Goal: Contribute content: Contribute content

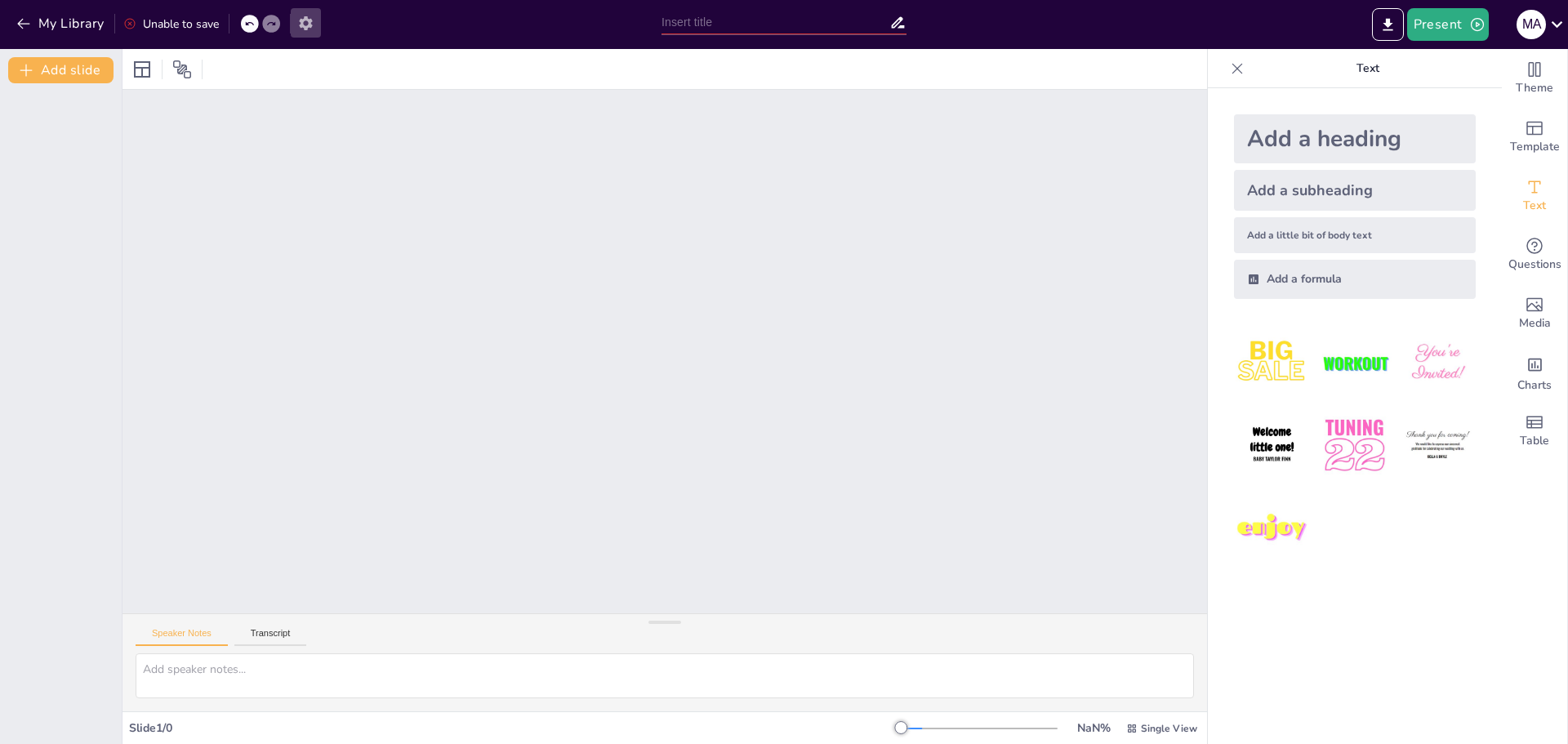
click at [302, 33] on button "button" at bounding box center [306, 23] width 30 height 30
click at [307, 29] on icon "button" at bounding box center [305, 23] width 13 height 14
click at [314, 119] on div at bounding box center [665, 351] width 1084 height 524
drag, startPoint x: 122, startPoint y: 70, endPoint x: 136, endPoint y: 76, distance: 15.2
click at [136, 76] on div "Add slide" at bounding box center [73, 396] width 147 height 695
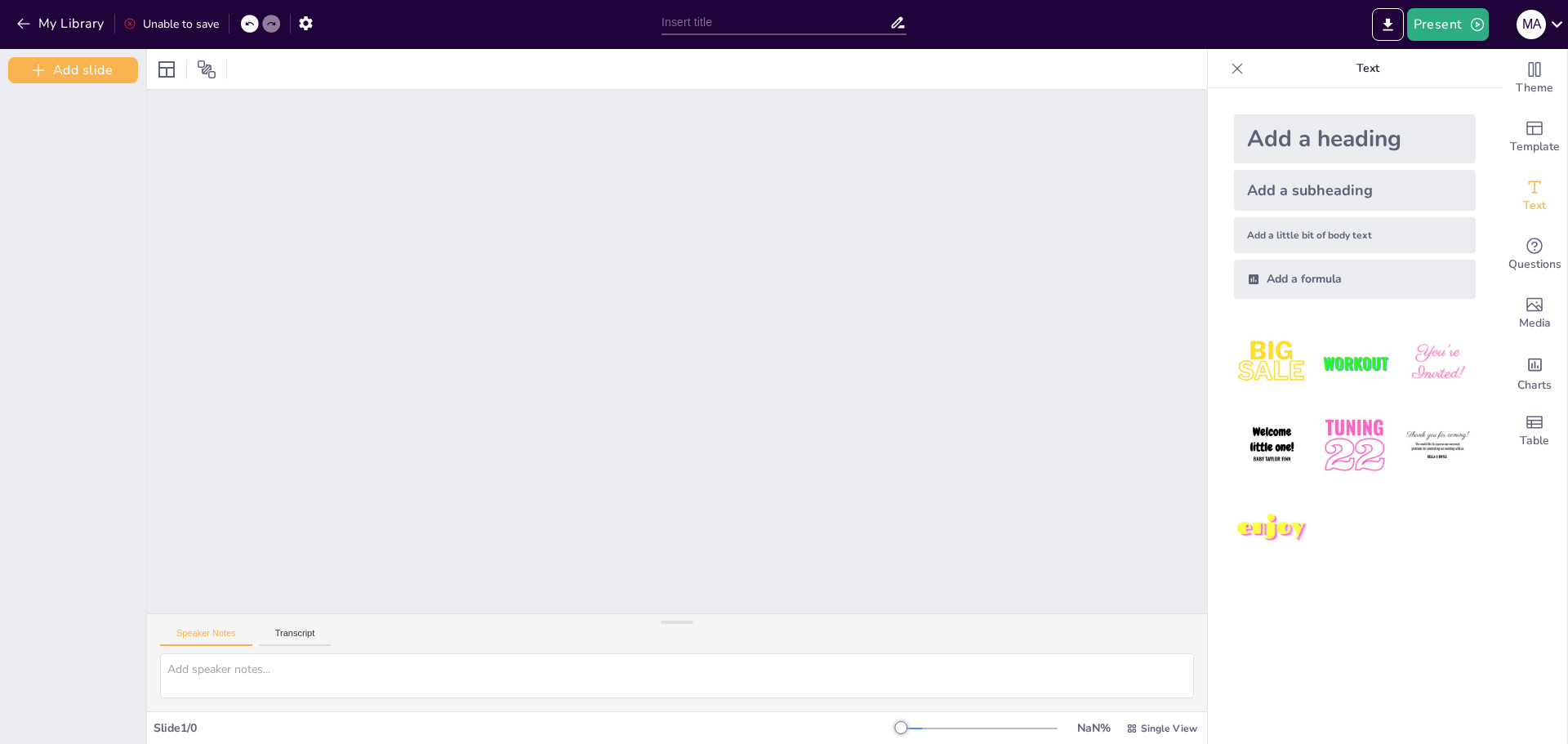
click at [1554, 27] on icon at bounding box center [1557, 24] width 22 height 22
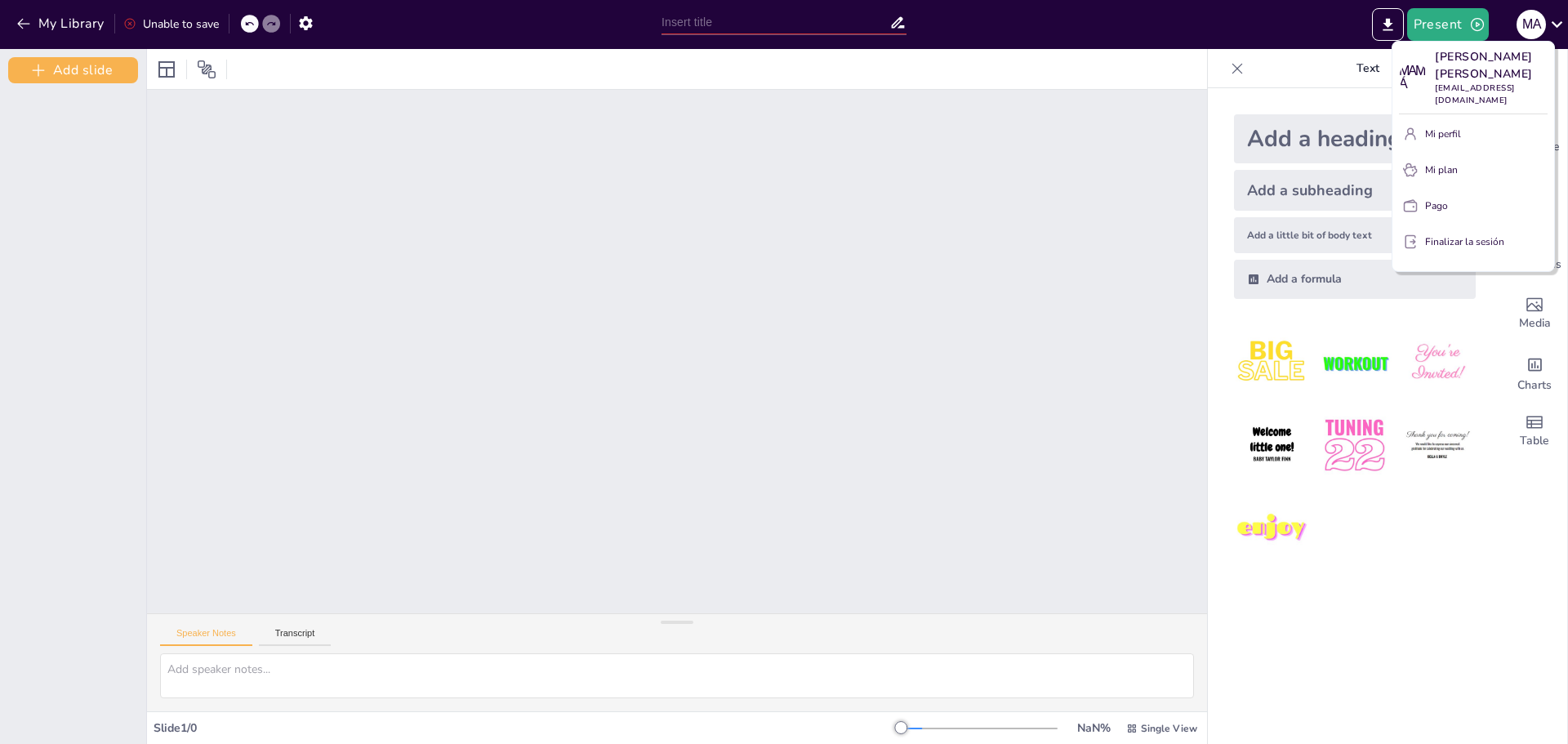
click at [1106, 315] on div at bounding box center [784, 372] width 1568 height 744
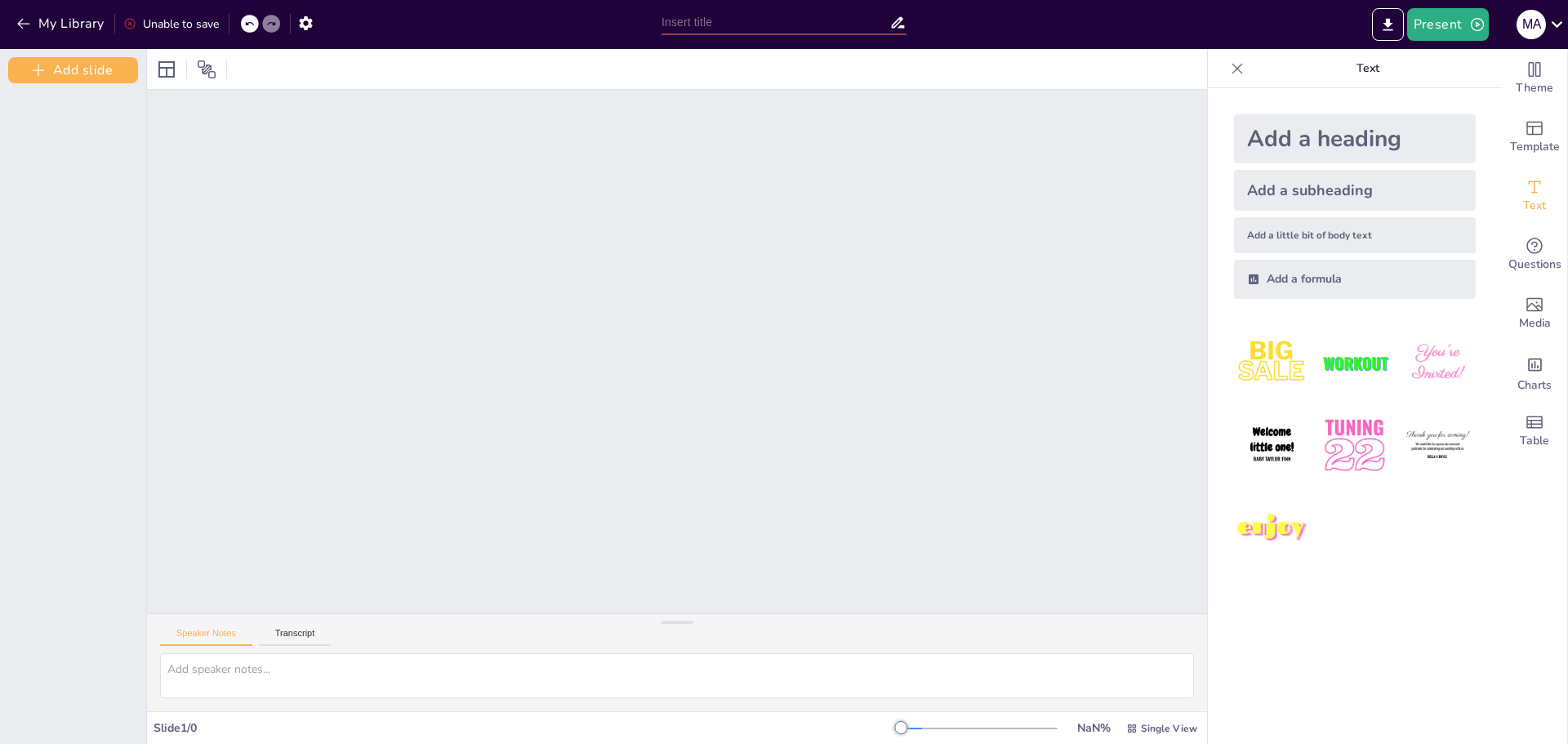
click at [1106, 315] on div at bounding box center [676, 351] width 1060 height 524
click at [907, 728] on div at bounding box center [911, 729] width 21 height 2
click at [907, 728] on div at bounding box center [909, 729] width 17 height 2
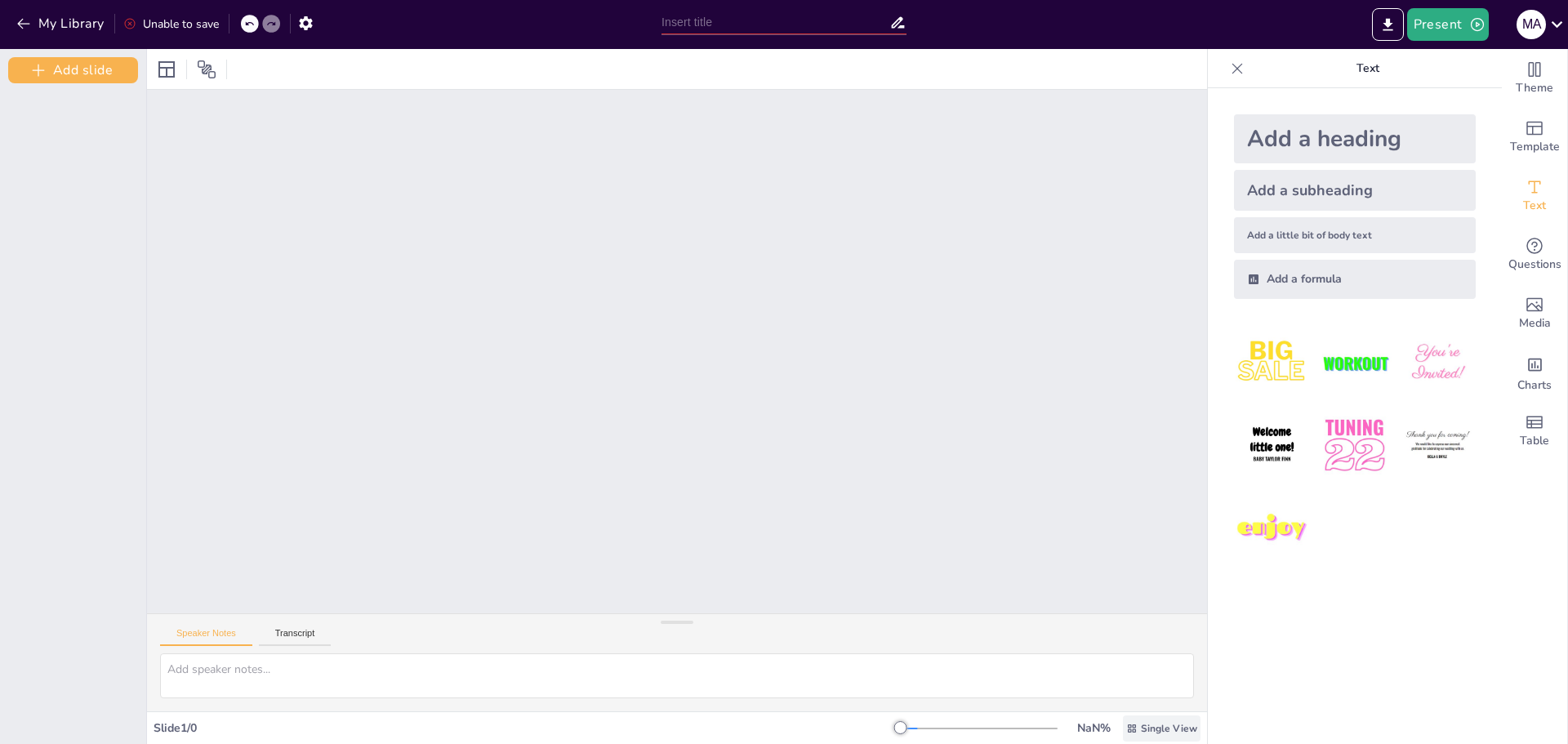
click at [1151, 725] on span "Single View" at bounding box center [1169, 728] width 57 height 13
click at [1144, 689] on font "Vista de lista" at bounding box center [1141, 692] width 66 height 15
click at [91, 76] on button "Add slide" at bounding box center [73, 70] width 130 height 26
click at [641, 338] on div "Slide 1" at bounding box center [677, 352] width 210 height 46
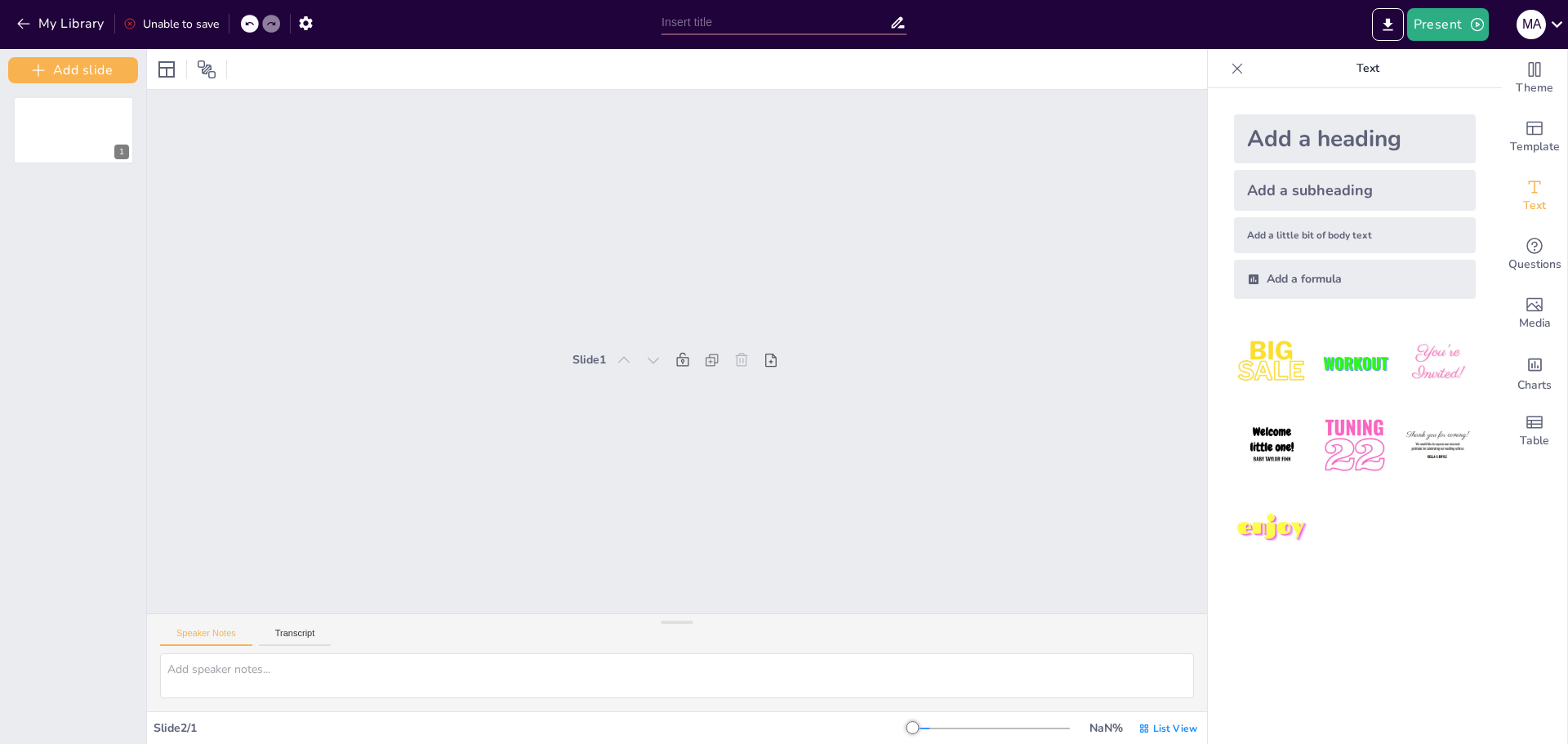
click at [1267, 357] on img at bounding box center [1272, 363] width 76 height 76
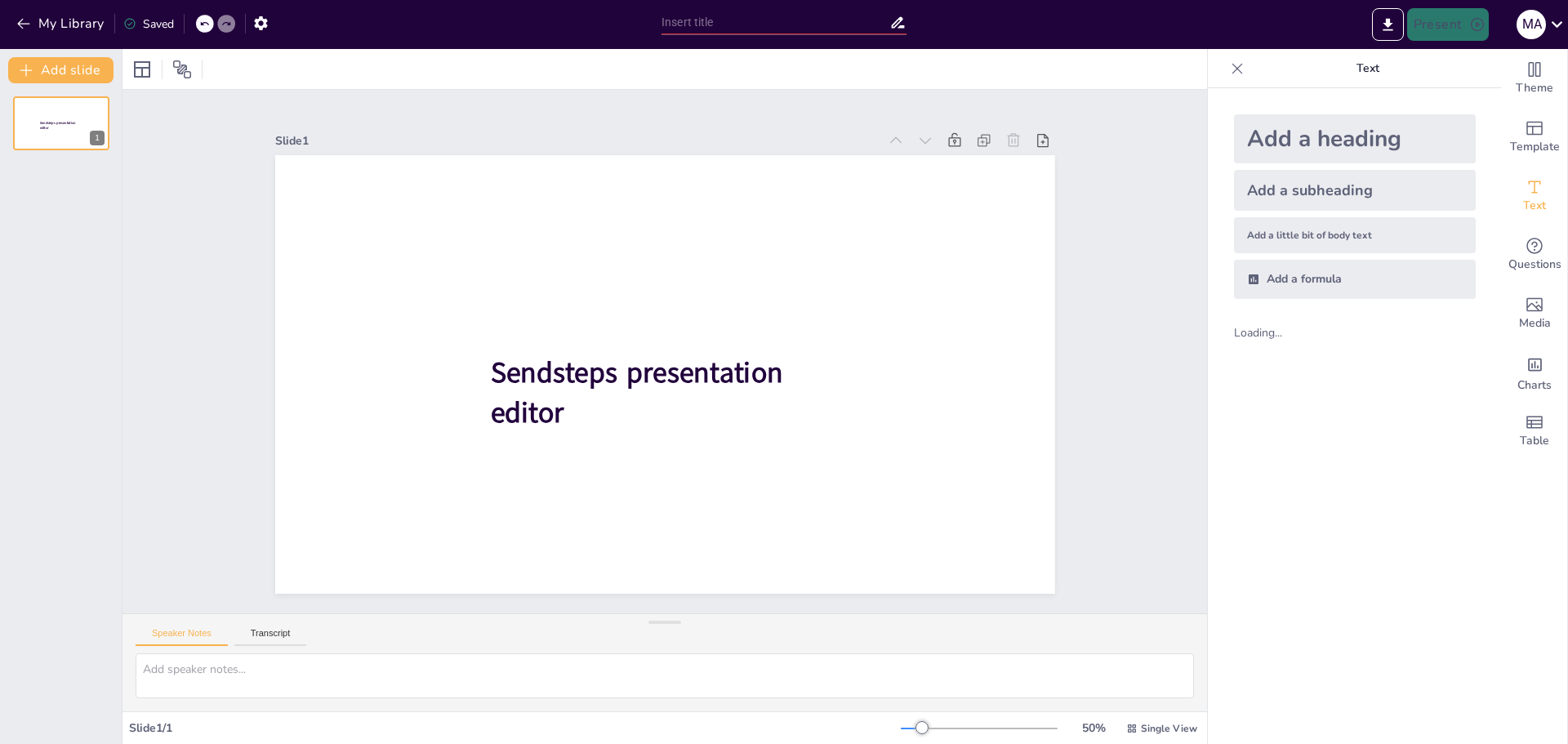
click at [1267, 357] on div "Add a heading Add a subheading Add a little bit of body text Add a formula Load…" at bounding box center [1354, 415] width 294 height 656
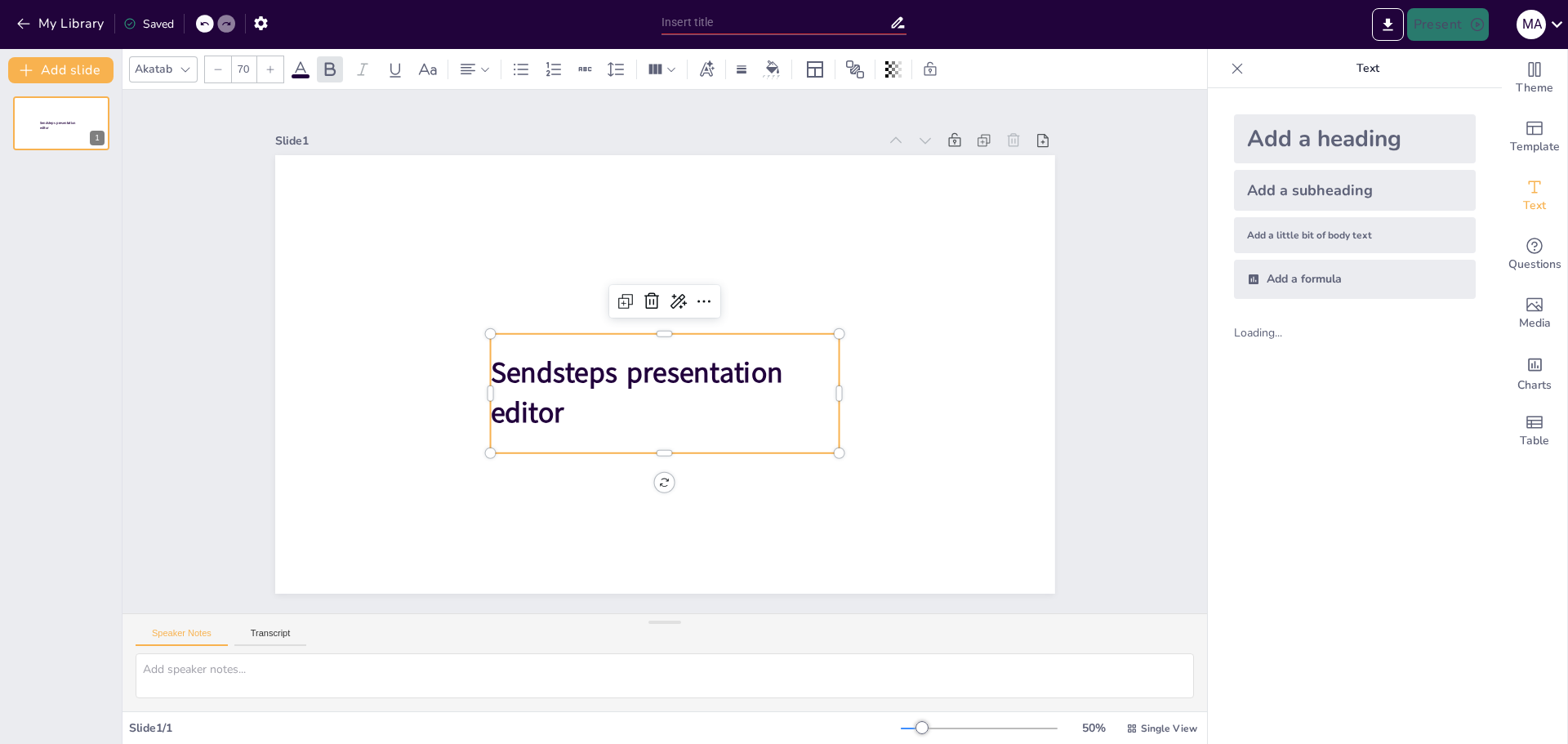
click at [610, 334] on div "Sendsteps presentation editor" at bounding box center [665, 394] width 350 height 119
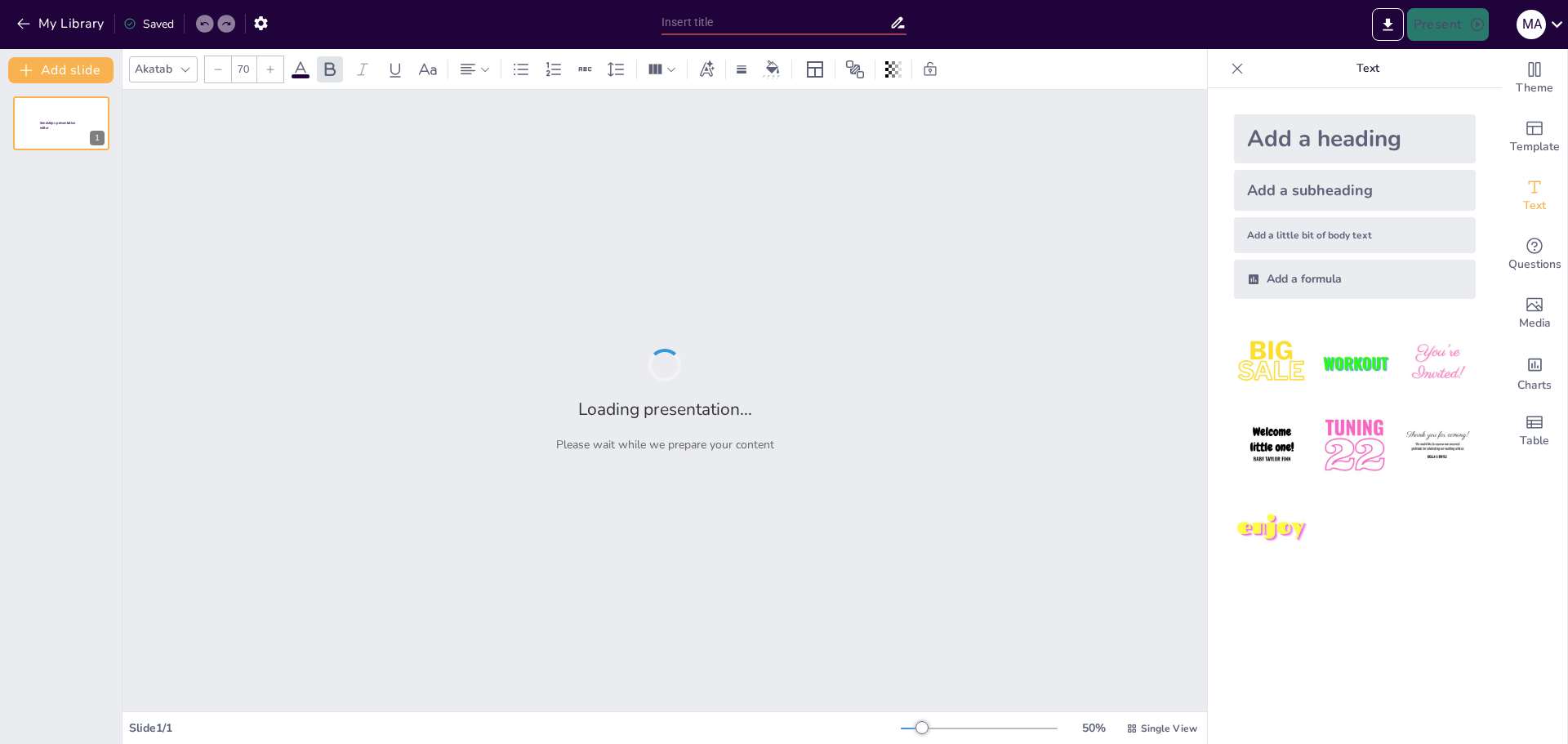
click at [1256, 377] on img at bounding box center [1272, 363] width 76 height 76
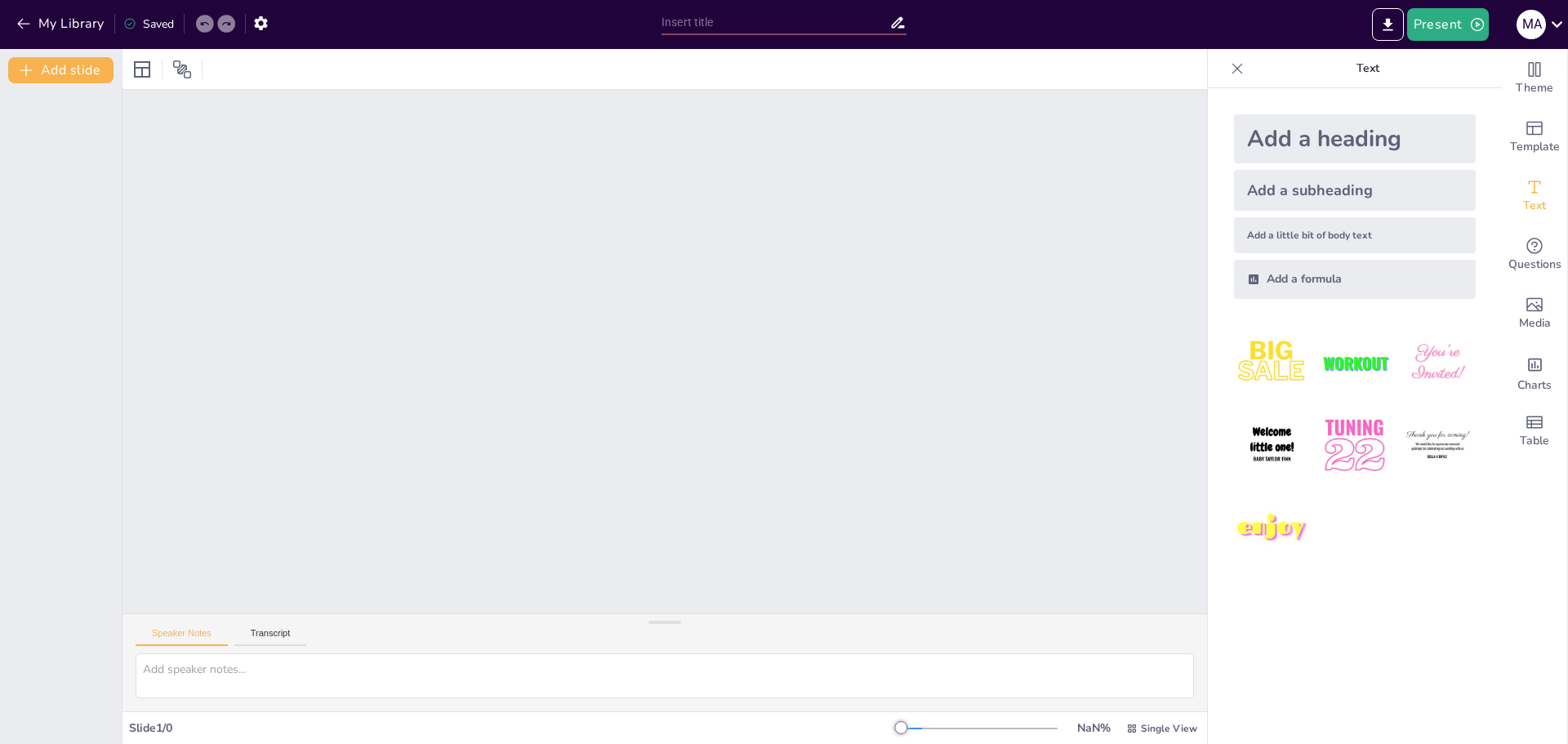
click at [1457, 41] on div "Present M A" at bounding box center [1241, 24] width 654 height 49
click at [1446, 14] on button "Present" at bounding box center [1447, 24] width 82 height 33
click at [1450, 62] on font "Presentación de vista previa" at bounding box center [1490, 61] width 137 height 13
